Goal: Information Seeking & Learning: Learn about a topic

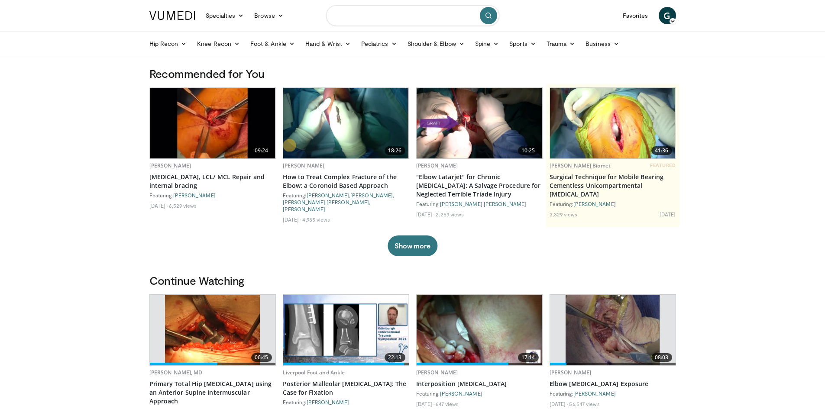
click at [379, 21] on input "Search topics, interventions" at bounding box center [412, 15] width 173 height 21
click at [385, 65] on span "weil [MEDICAL_DATA] for lesser toes" at bounding box center [394, 69] width 101 height 9
type input "**********"
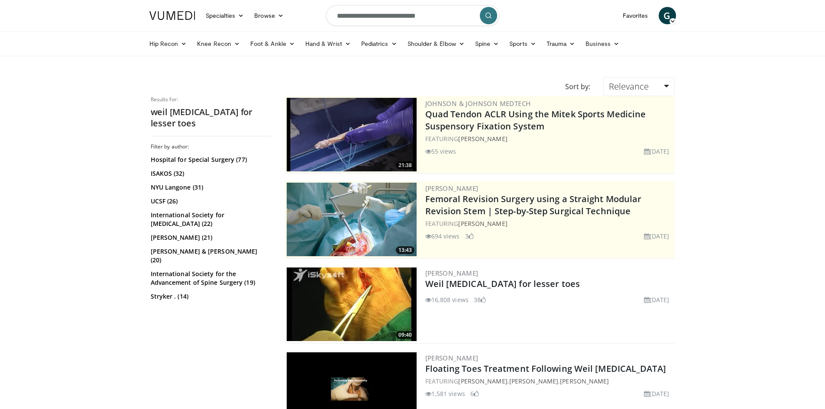
click at [379, 287] on img at bounding box center [352, 305] width 130 height 74
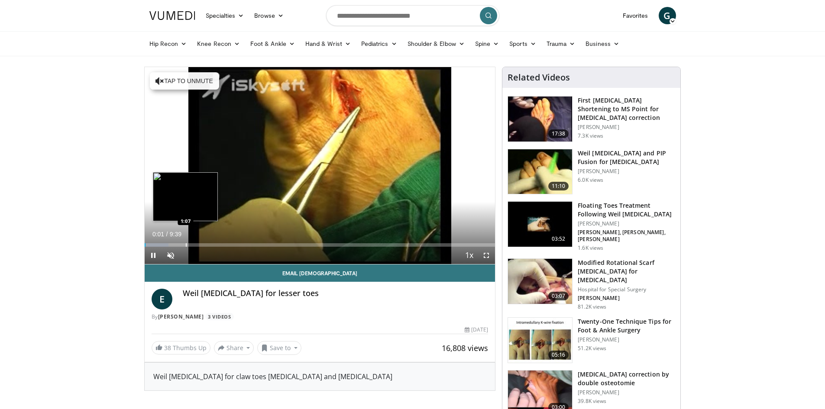
click at [185, 242] on div "Loaded : 6.91% 0:01 1:07" at bounding box center [320, 243] width 351 height 8
click at [175, 242] on div "Loaded : 12.09% 1:08 0:51" at bounding box center [320, 243] width 351 height 8
click at [186, 245] on div "Progress Bar" at bounding box center [196, 244] width 42 height 3
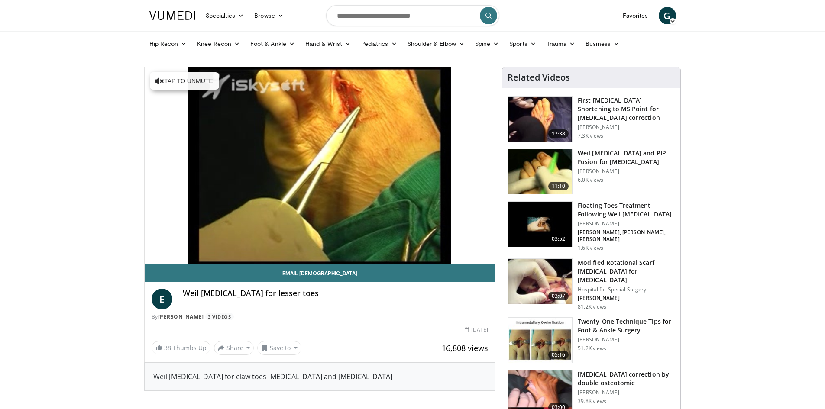
click at [197, 245] on div "10 seconds Tap to unmute" at bounding box center [320, 165] width 351 height 197
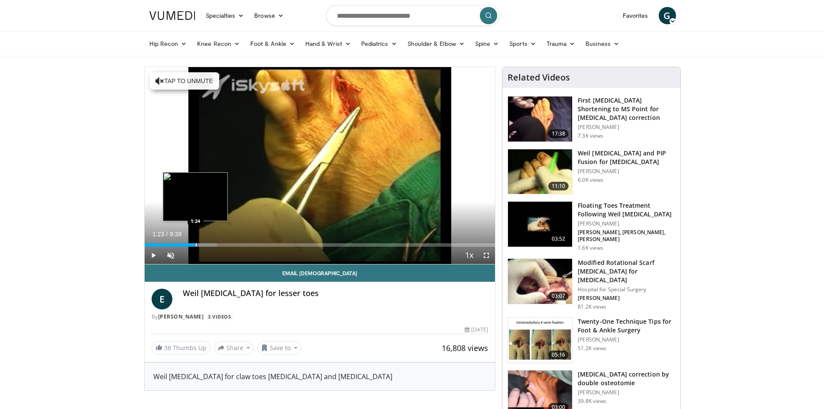
click at [196, 245] on div "Progress Bar" at bounding box center [196, 244] width 1 height 3
click at [205, 245] on div "Progress Bar" at bounding box center [205, 244] width 1 height 3
click at [213, 245] on div "Progress Bar" at bounding box center [213, 244] width 1 height 3
click at [201, 245] on div "1:32" at bounding box center [173, 244] width 56 height 3
click at [155, 254] on span "Video Player" at bounding box center [153, 255] width 17 height 17
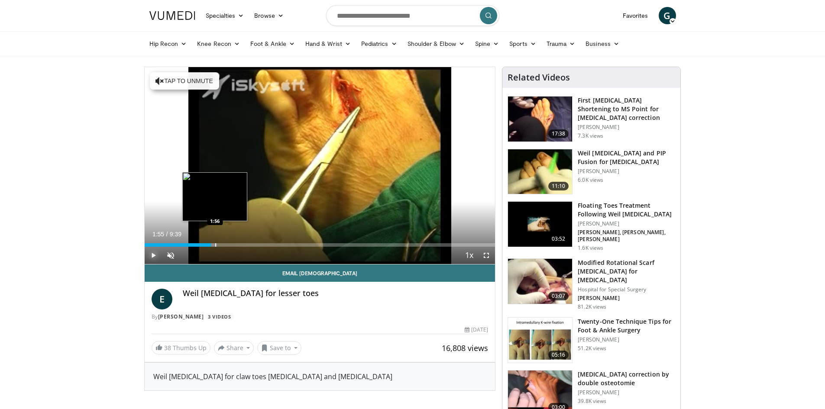
click at [215, 243] on div "Progress Bar" at bounding box center [215, 244] width 1 height 3
click at [242, 243] on div "Progress Bar" at bounding box center [242, 244] width 1 height 3
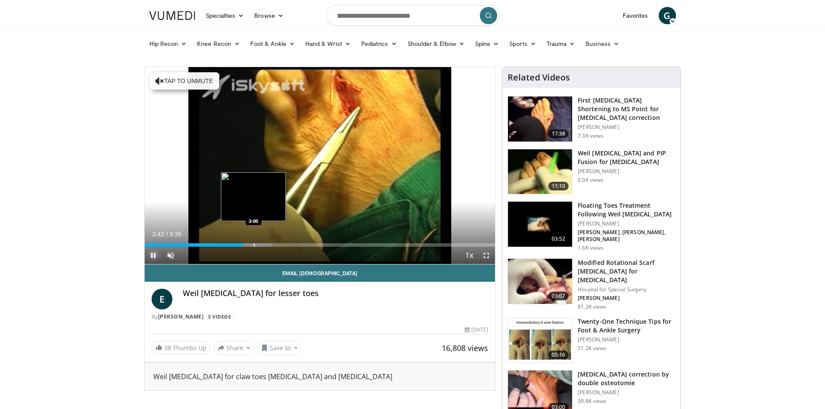
click at [254, 243] on div "Progress Bar" at bounding box center [254, 244] width 1 height 3
click at [230, 243] on div "Loaded : 43.17% 3:05 2:25" at bounding box center [320, 243] width 351 height 8
click at [150, 254] on span "Video Player" at bounding box center [153, 255] width 17 height 17
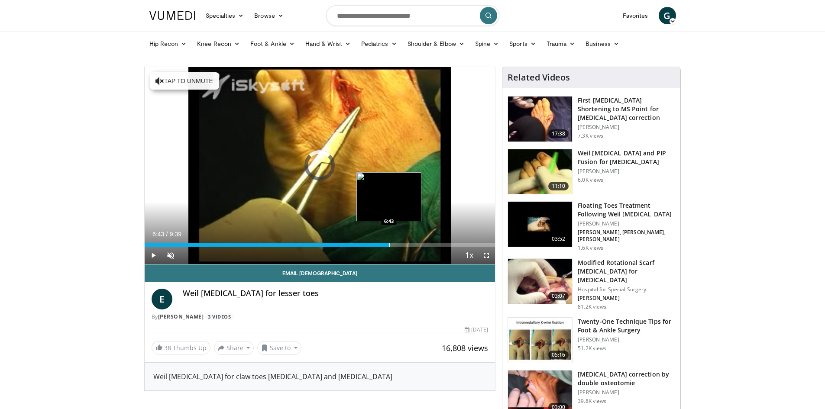
click at [389, 244] on div "Progress Bar" at bounding box center [389, 244] width 1 height 3
click at [411, 244] on div "Progress Bar" at bounding box center [411, 244] width 1 height 3
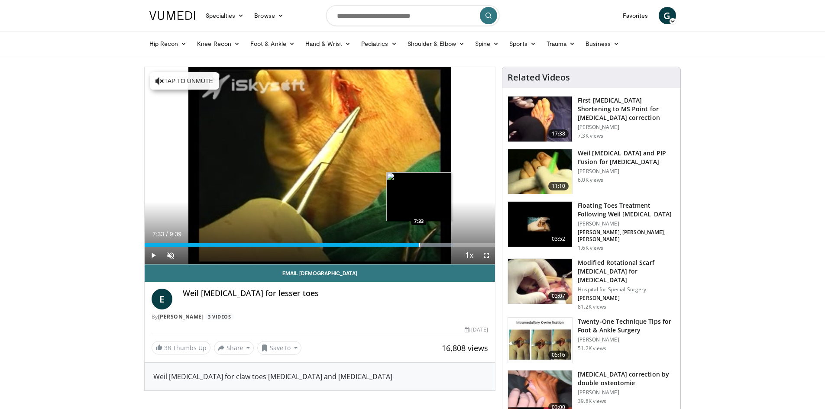
click at [419, 244] on div "Progress Bar" at bounding box center [419, 244] width 1 height 3
click at [430, 244] on div "Progress Bar" at bounding box center [430, 244] width 1 height 3
click at [440, 244] on div "Progress Bar" at bounding box center [440, 244] width 1 height 3
click at [426, 244] on div "8:07" at bounding box center [292, 244] width 295 height 3
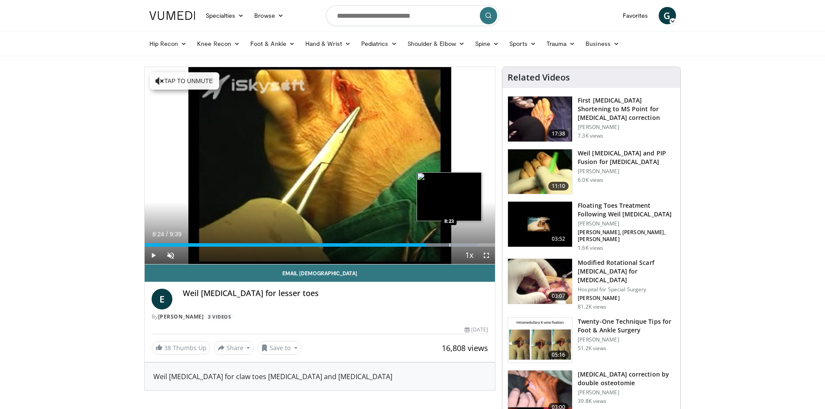
click at [450, 245] on div "Progress Bar" at bounding box center [450, 244] width 1 height 3
click at [477, 245] on div "Progress Bar" at bounding box center [476, 244] width 1 height 3
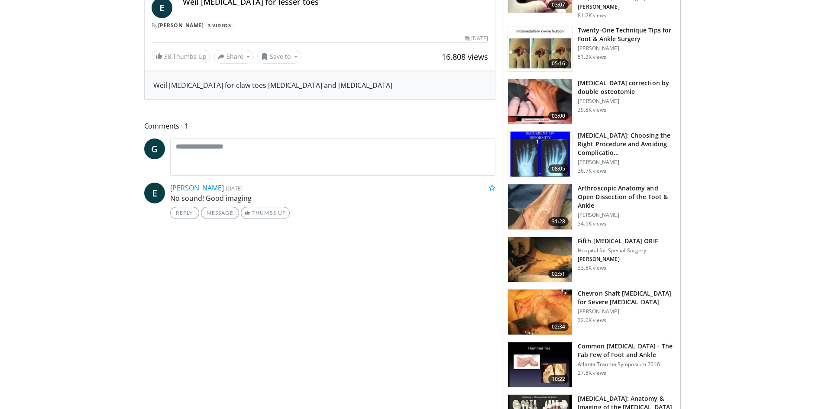
scroll to position [303, 0]
